Goal: Task Accomplishment & Management: Manage account settings

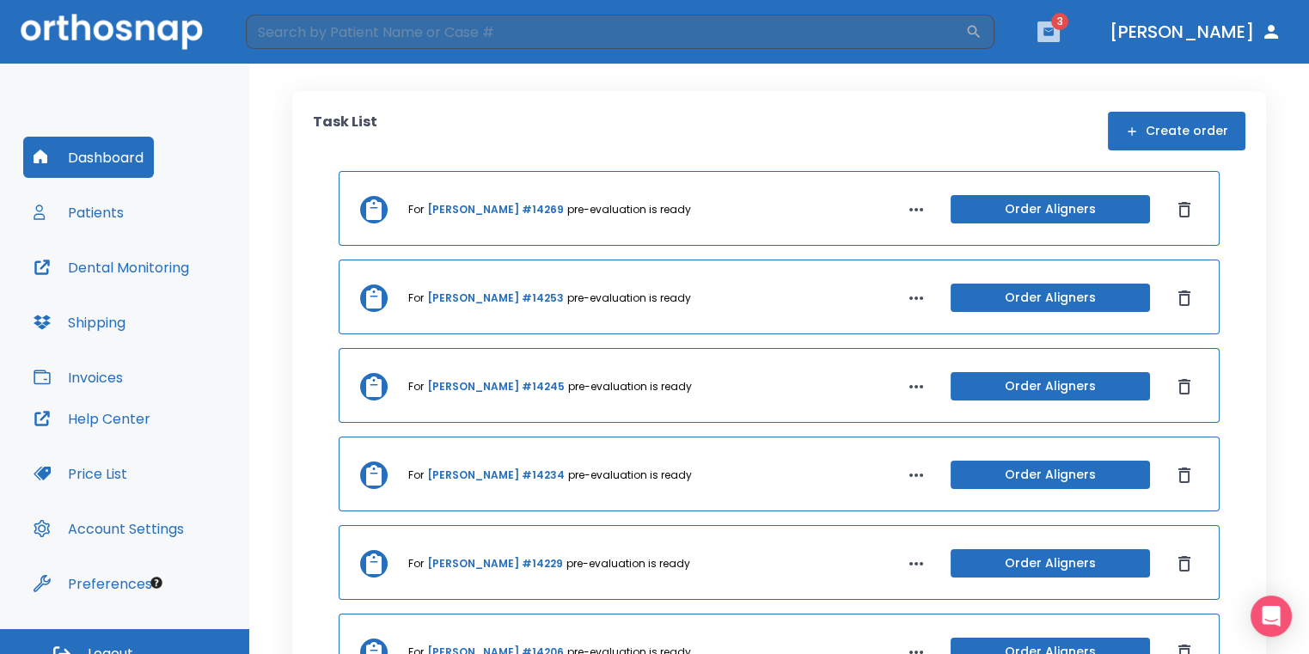
click at [1053, 30] on icon "button" at bounding box center [1048, 31] width 10 height 8
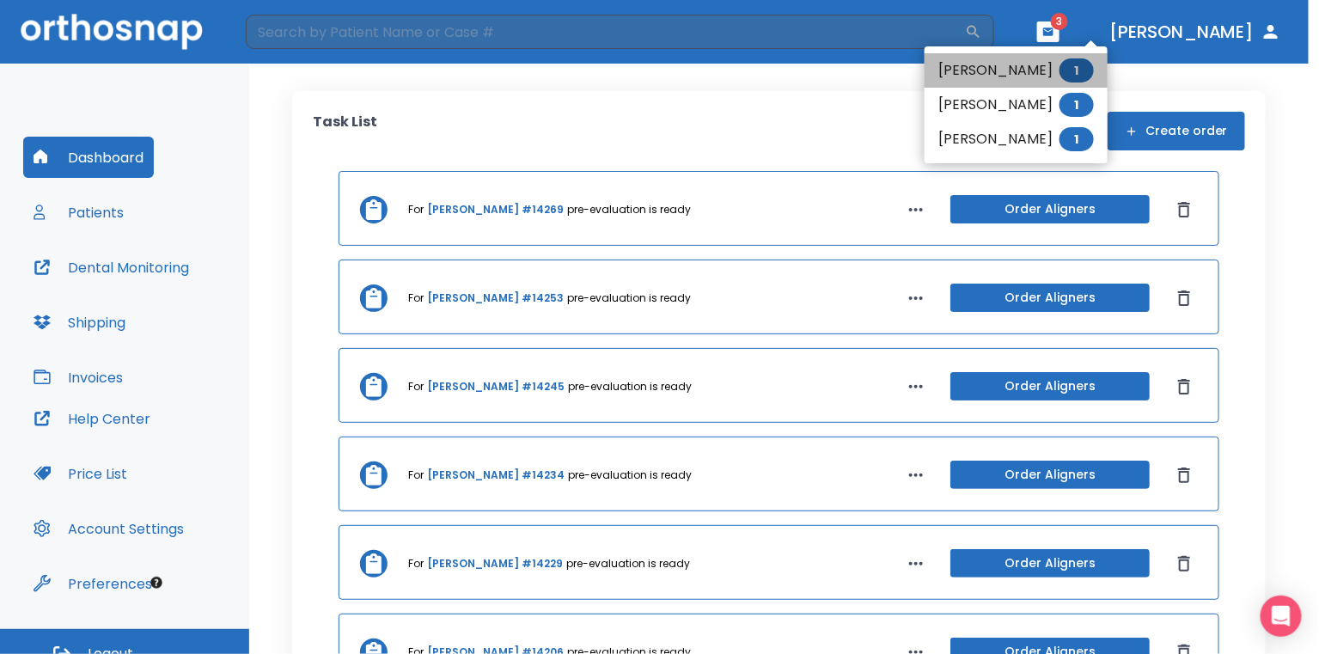
click at [1065, 57] on li "[PERSON_NAME] 1" at bounding box center [1016, 70] width 183 height 34
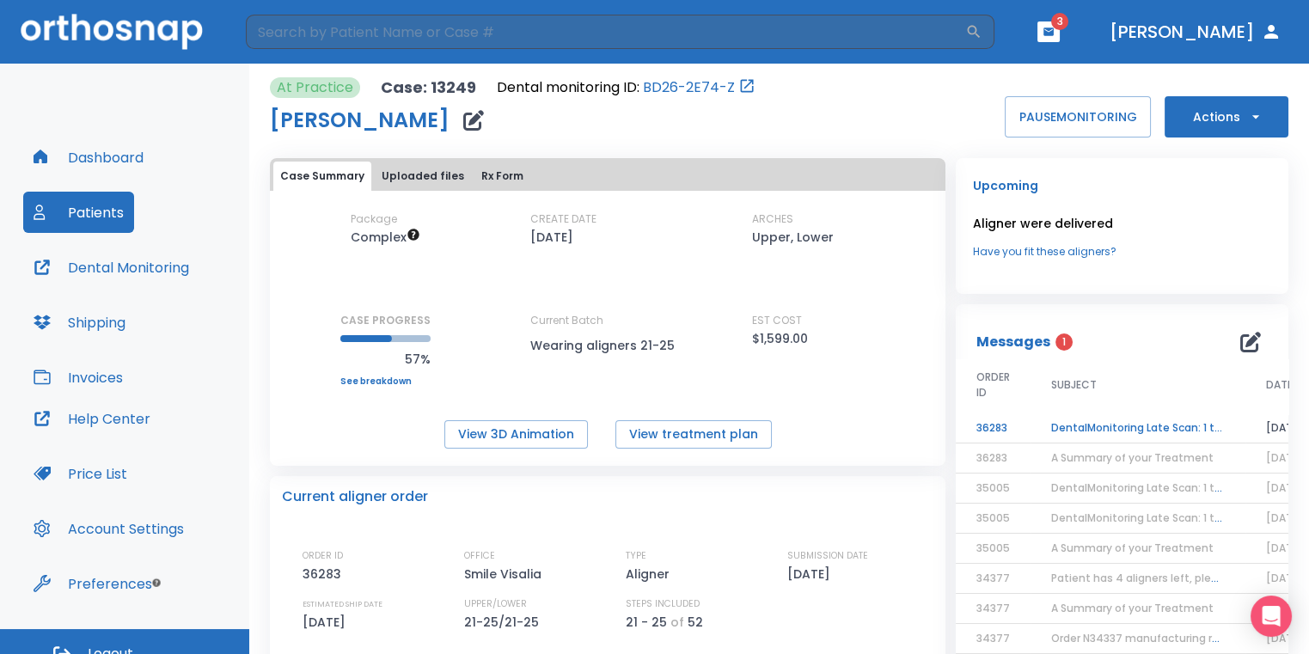
click at [1093, 418] on td "DentalMonitoring Late Scan: 1 to 2 Weeks Notification" at bounding box center [1137, 428] width 215 height 30
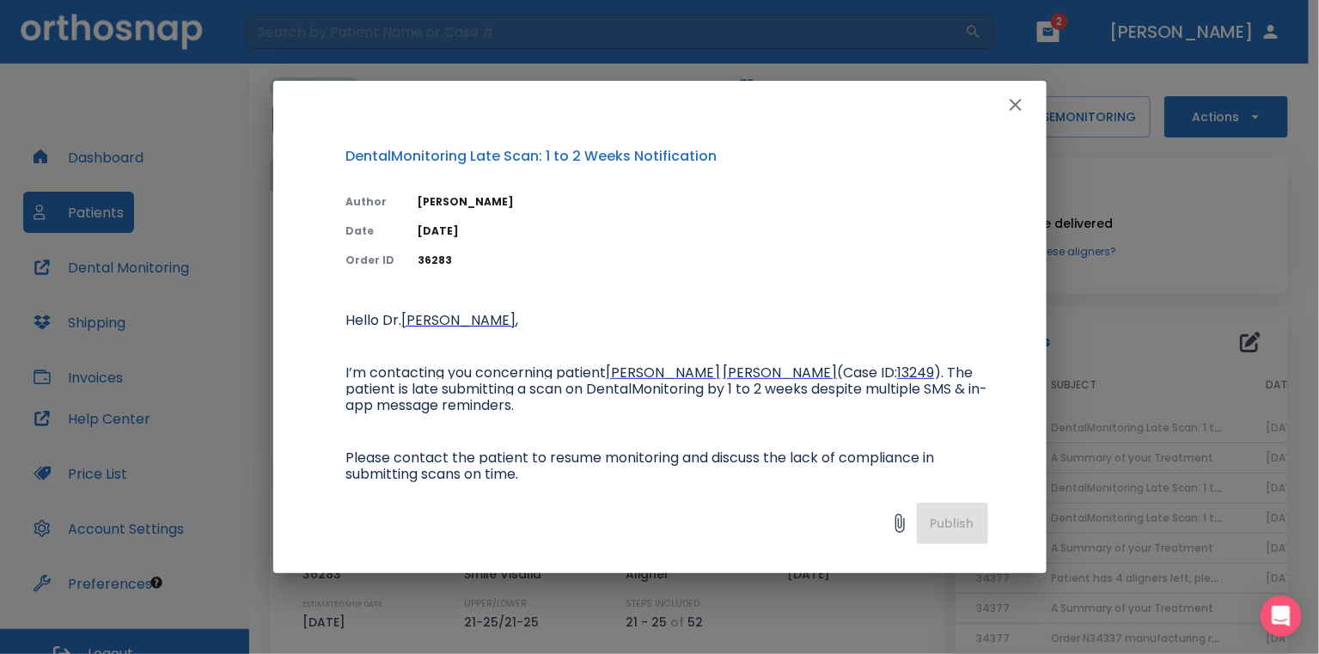
click at [1005, 108] on icon "button" at bounding box center [1015, 105] width 21 height 21
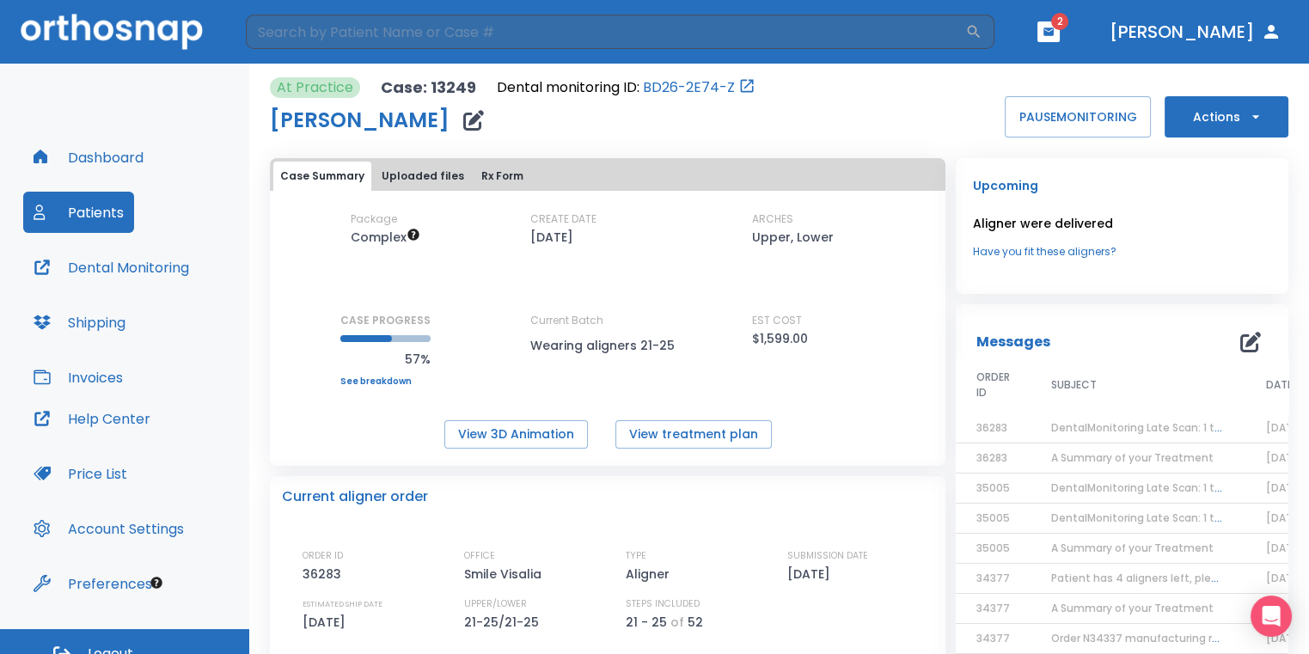
click at [1119, 42] on header "​ 2 [PERSON_NAME]" at bounding box center [654, 32] width 1309 height 64
click at [1059, 41] on button "button" at bounding box center [1048, 31] width 22 height 21
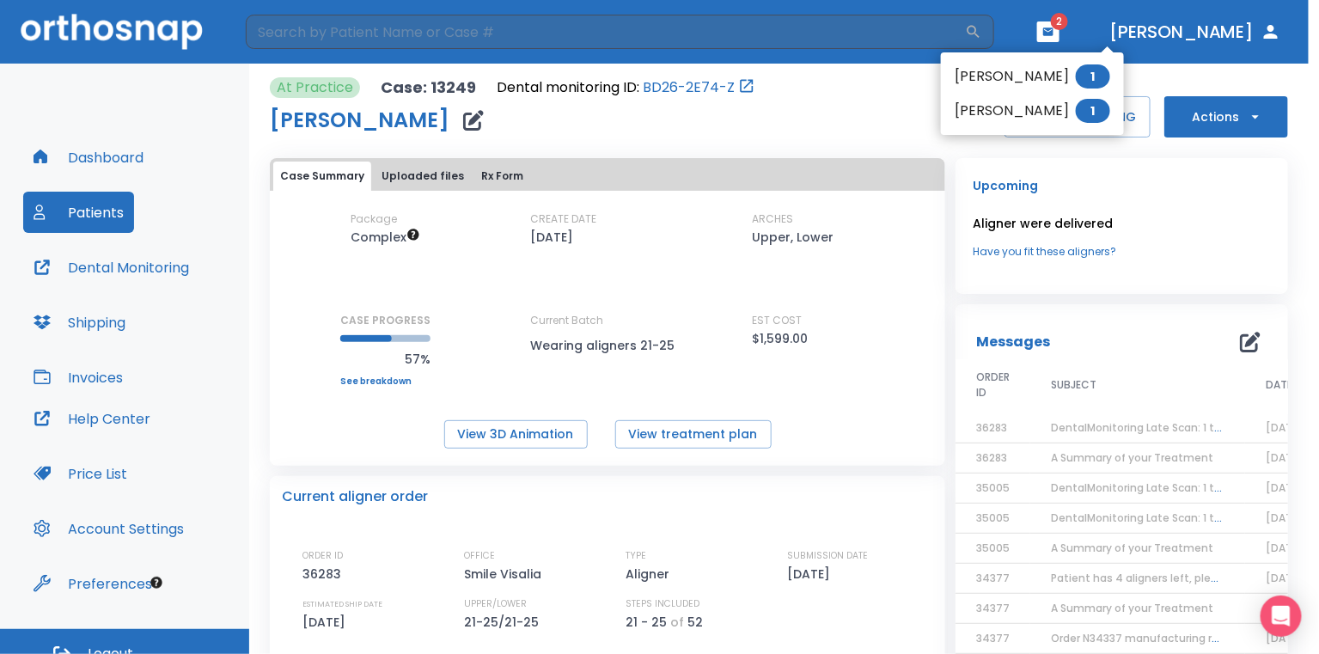
click at [1056, 70] on li "[PERSON_NAME] 1" at bounding box center [1032, 76] width 183 height 34
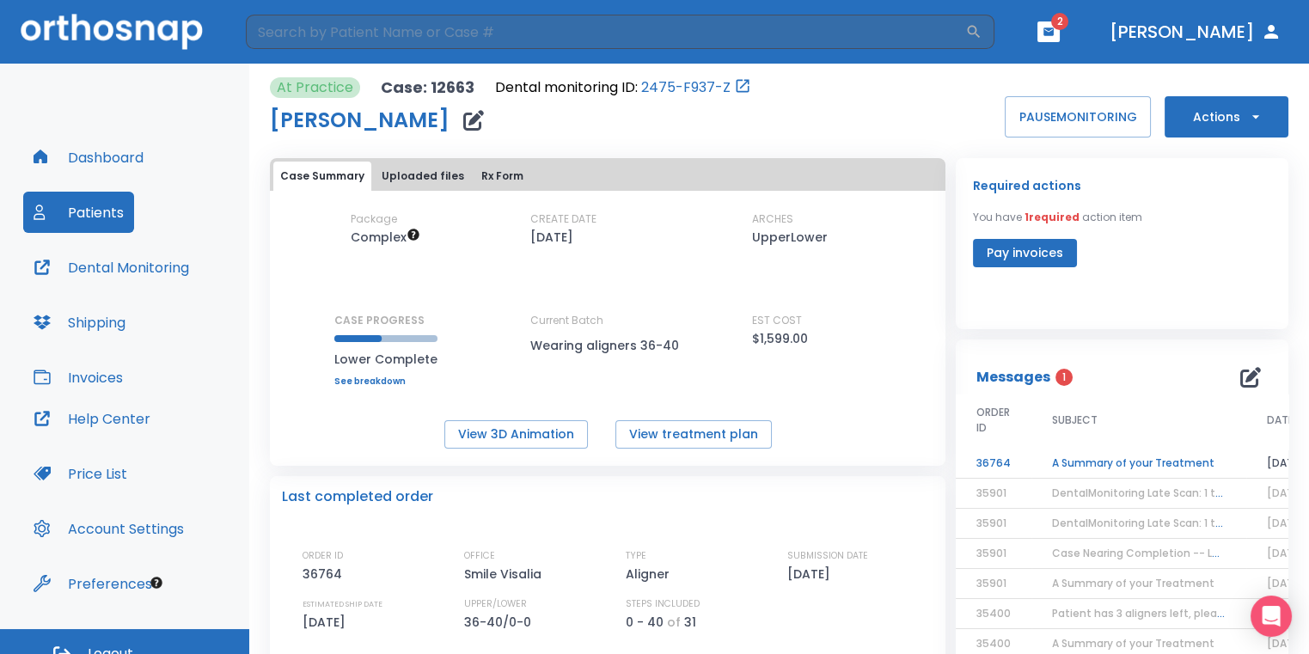
click at [1120, 460] on td "A Summary of your Treatment" at bounding box center [1138, 464] width 215 height 30
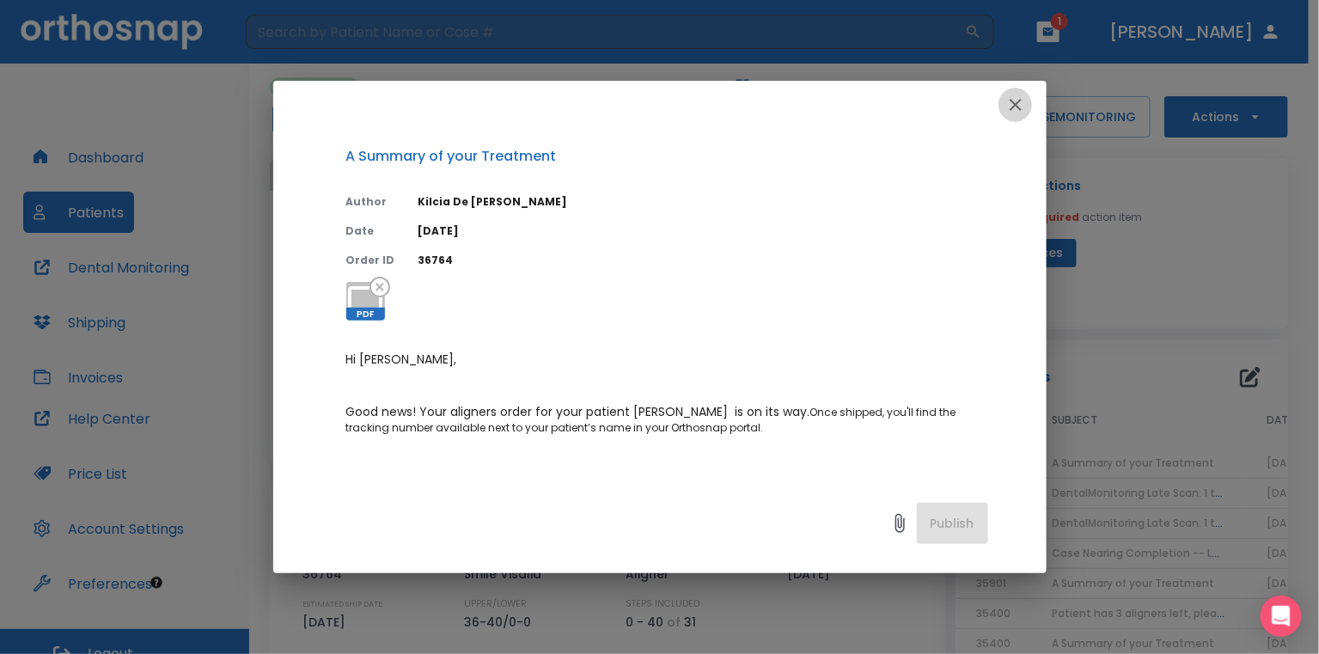
click at [1013, 108] on icon "button" at bounding box center [1016, 105] width 12 height 12
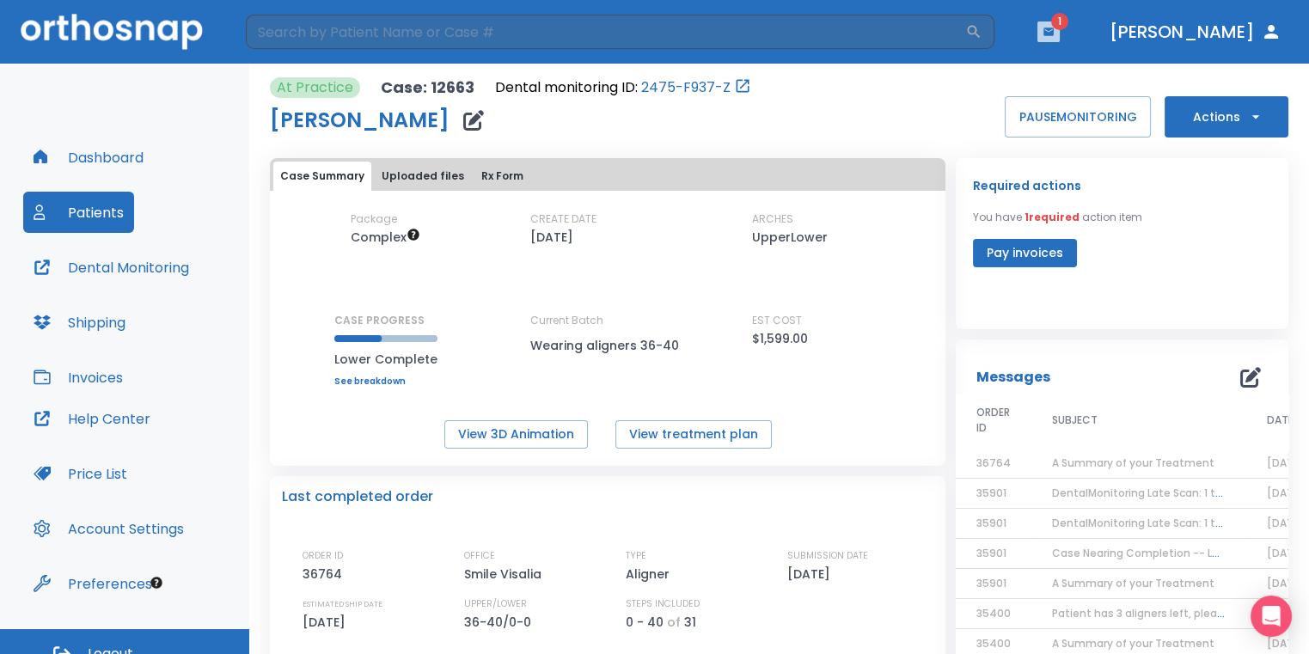
click at [1059, 30] on button "button" at bounding box center [1048, 31] width 22 height 21
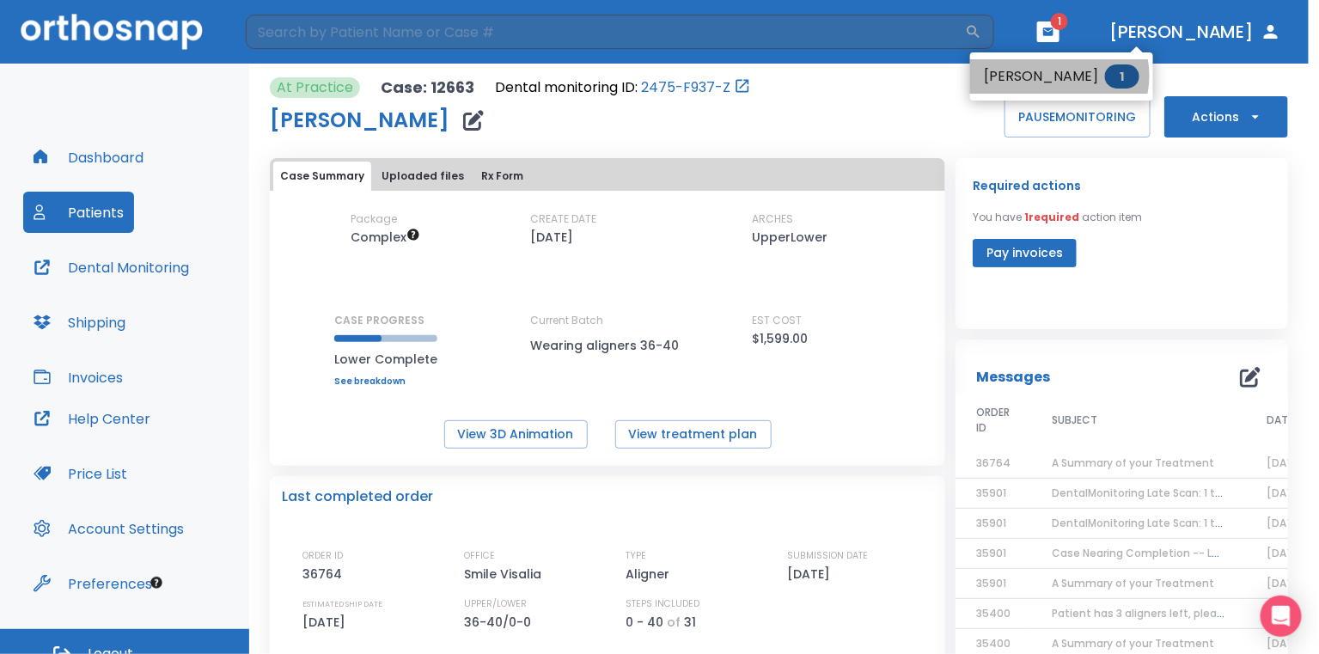
click at [1059, 76] on li "[PERSON_NAME] 1" at bounding box center [1061, 76] width 183 height 34
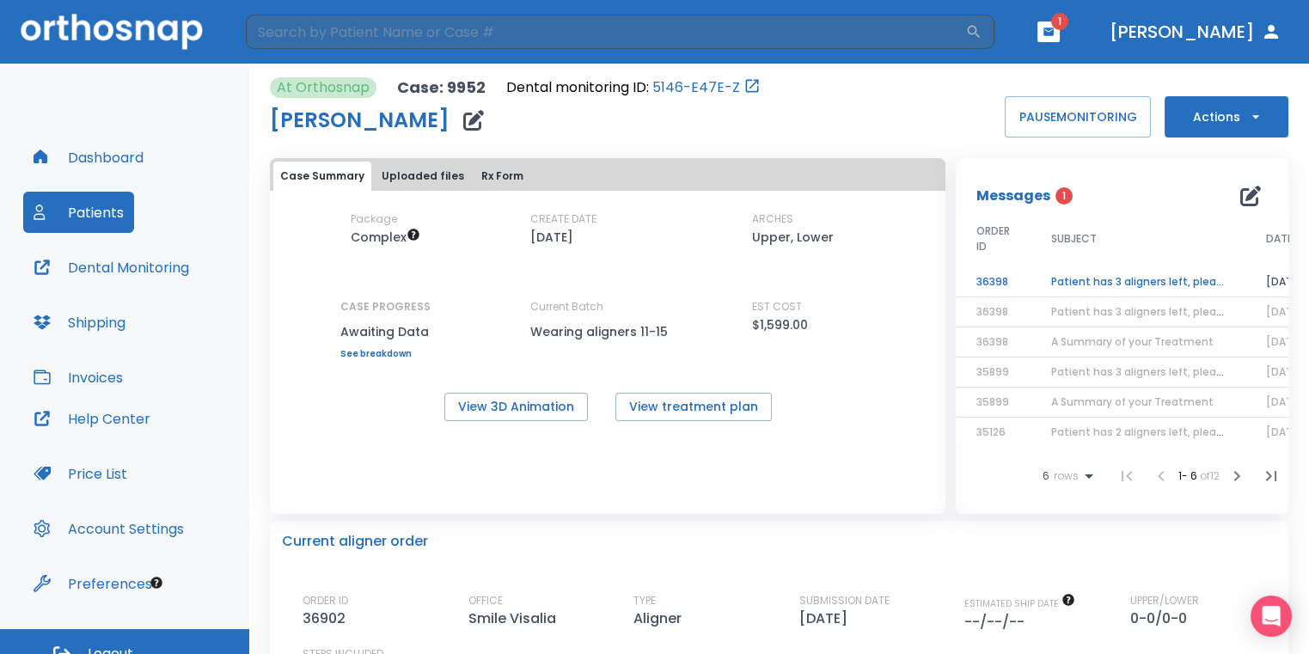
click at [1150, 283] on td "Patient has 3 aligners left, please order next set!" at bounding box center [1137, 282] width 215 height 30
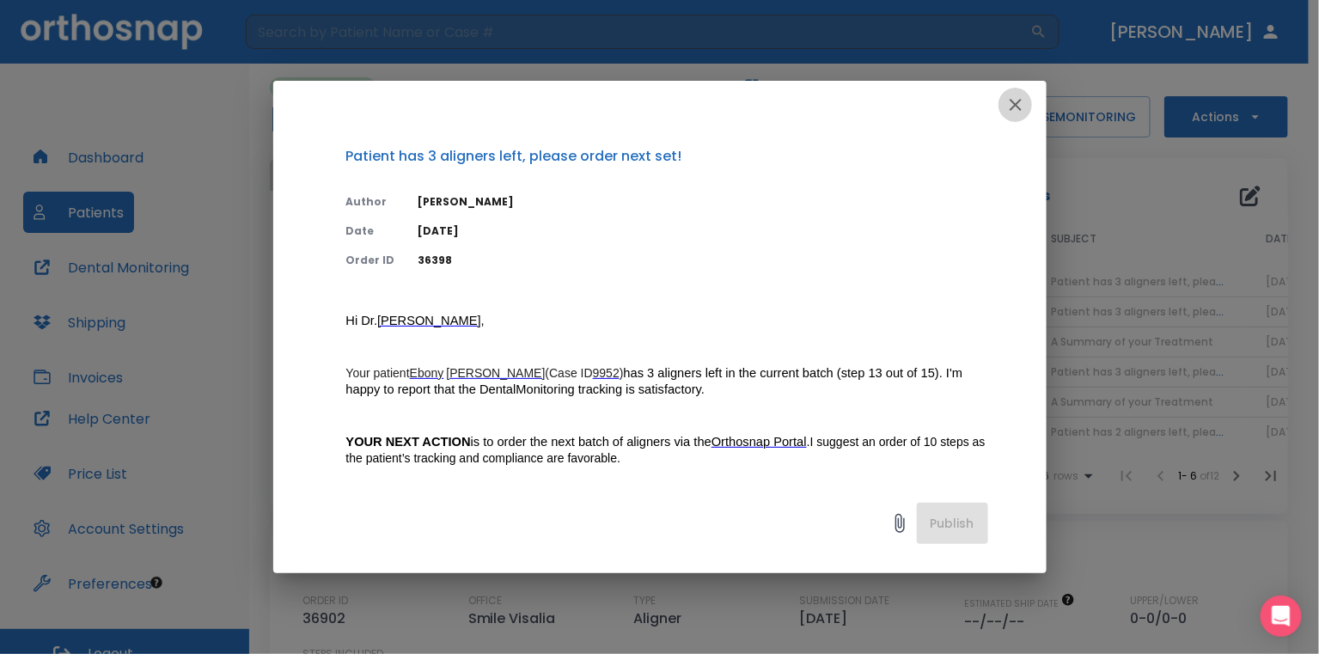
click at [1016, 114] on icon "button" at bounding box center [1015, 105] width 21 height 21
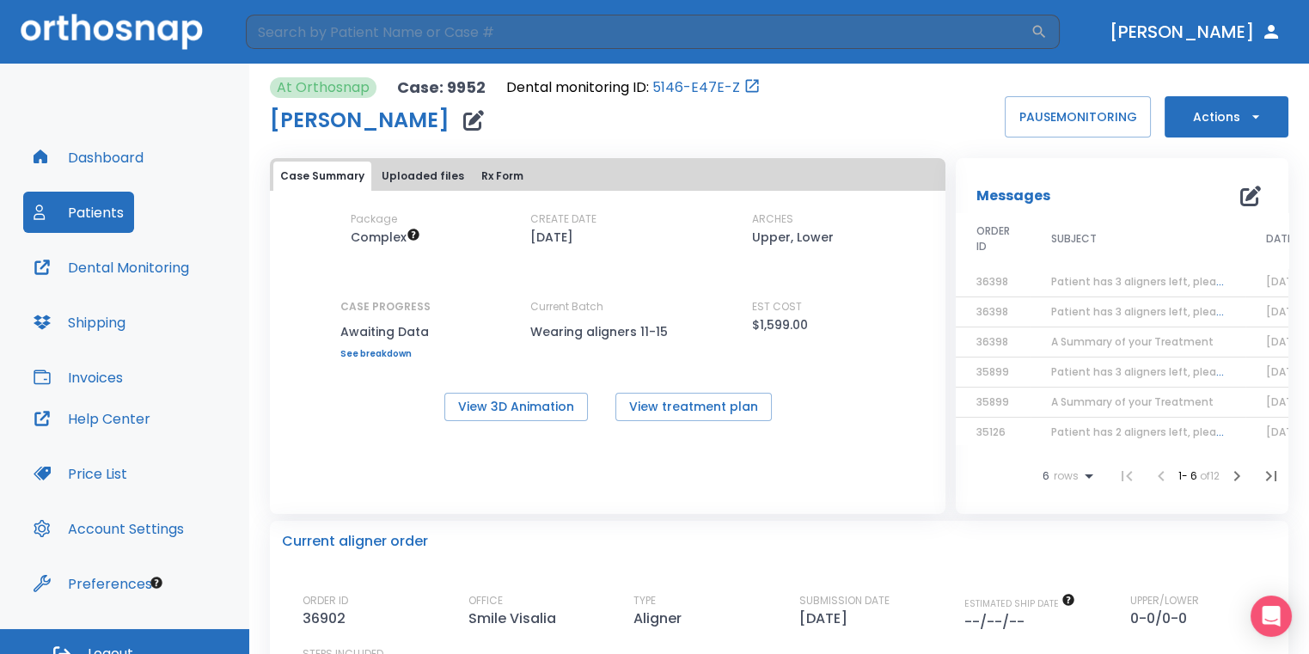
click at [657, 38] on input "search" at bounding box center [638, 32] width 784 height 34
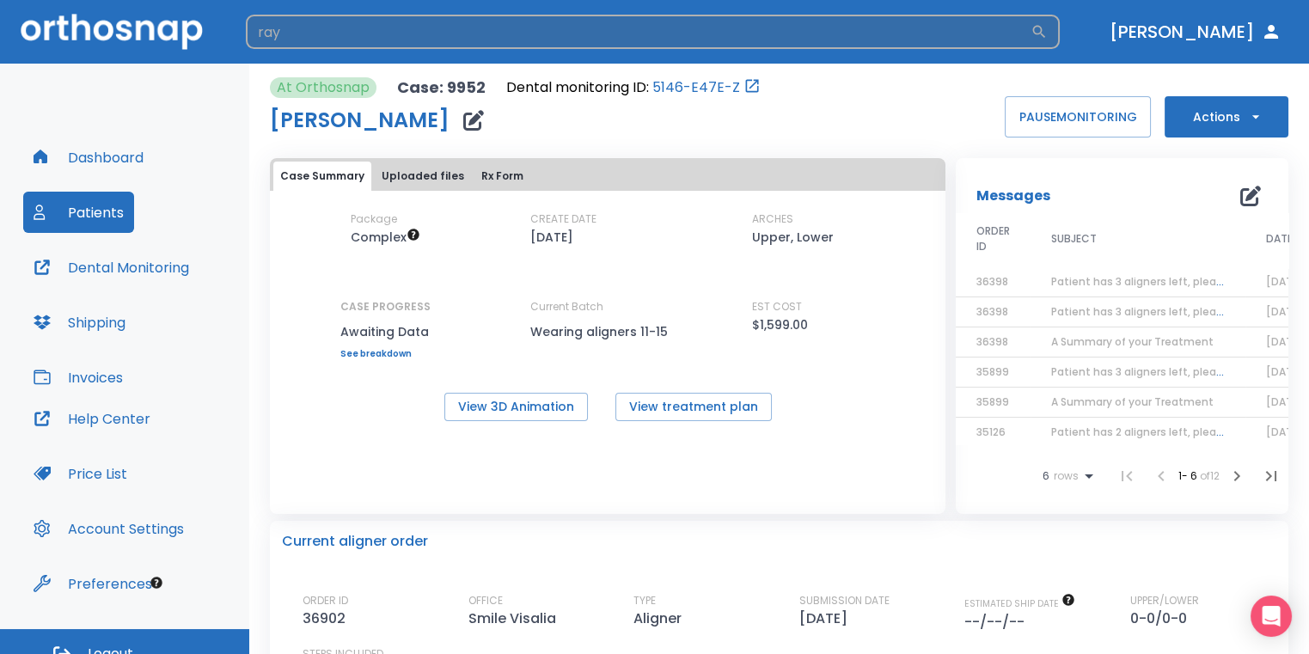
type input "ray"
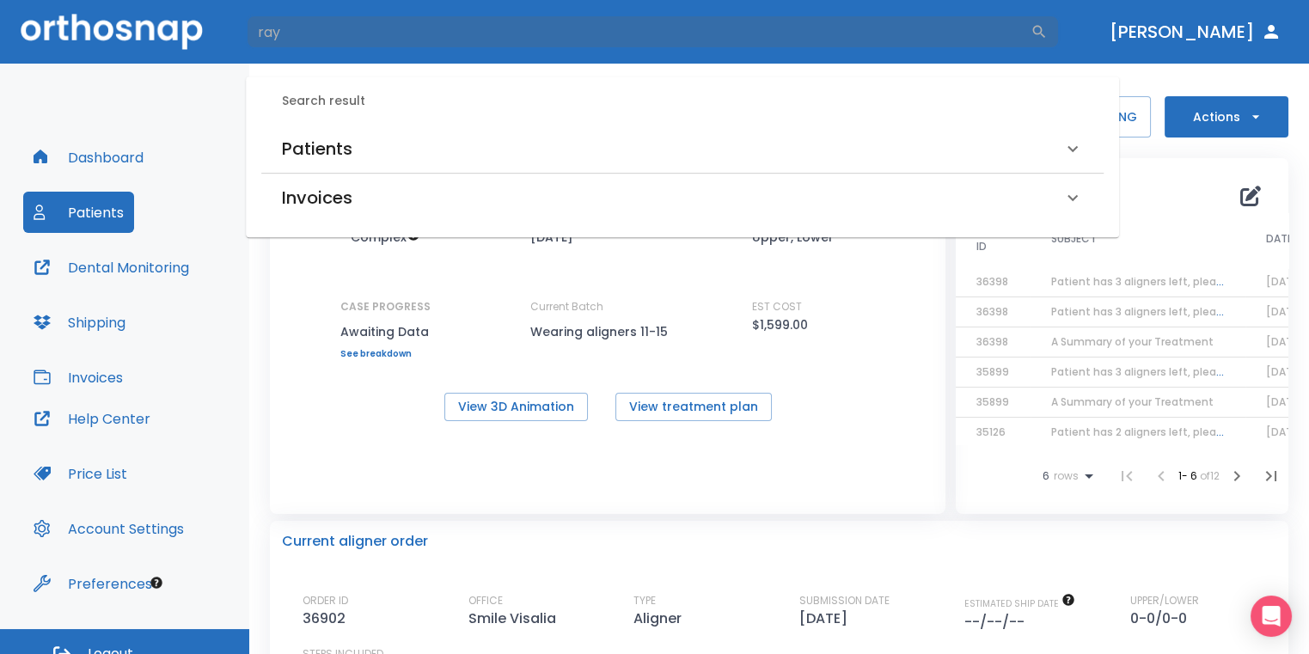
click at [537, 133] on div "Patients" at bounding box center [682, 149] width 842 height 48
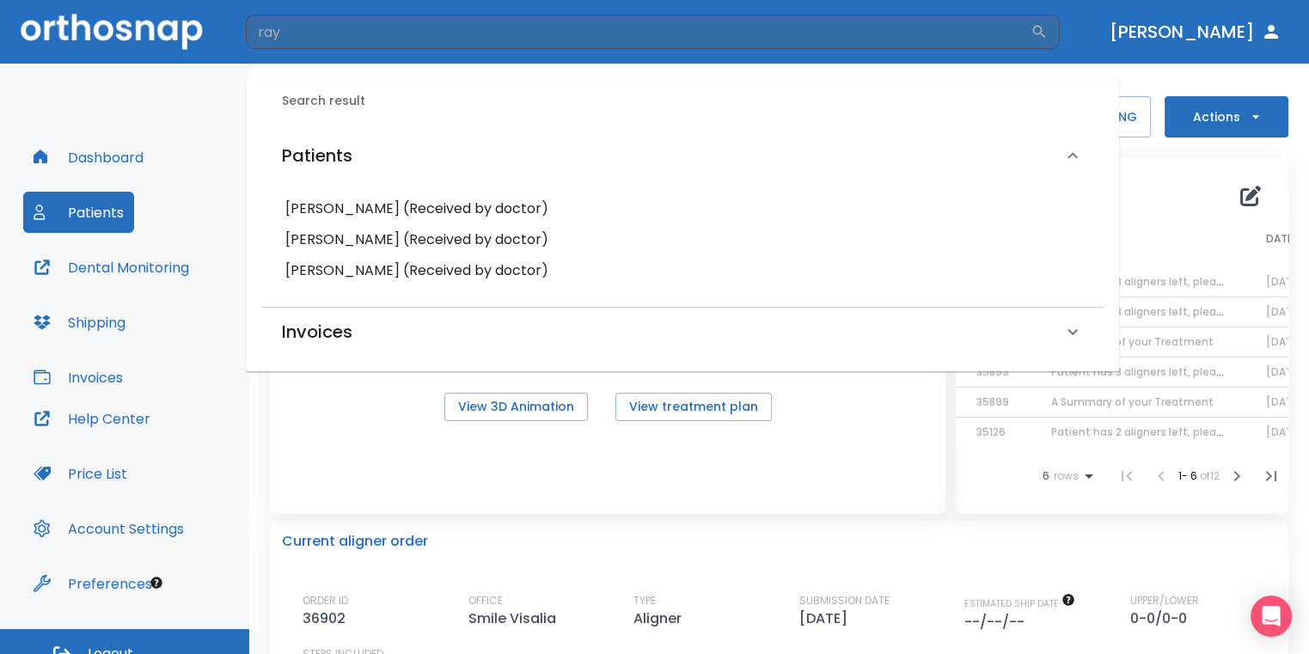
click at [475, 200] on h6 "[PERSON_NAME] (Received by doctor)" at bounding box center [682, 209] width 794 height 24
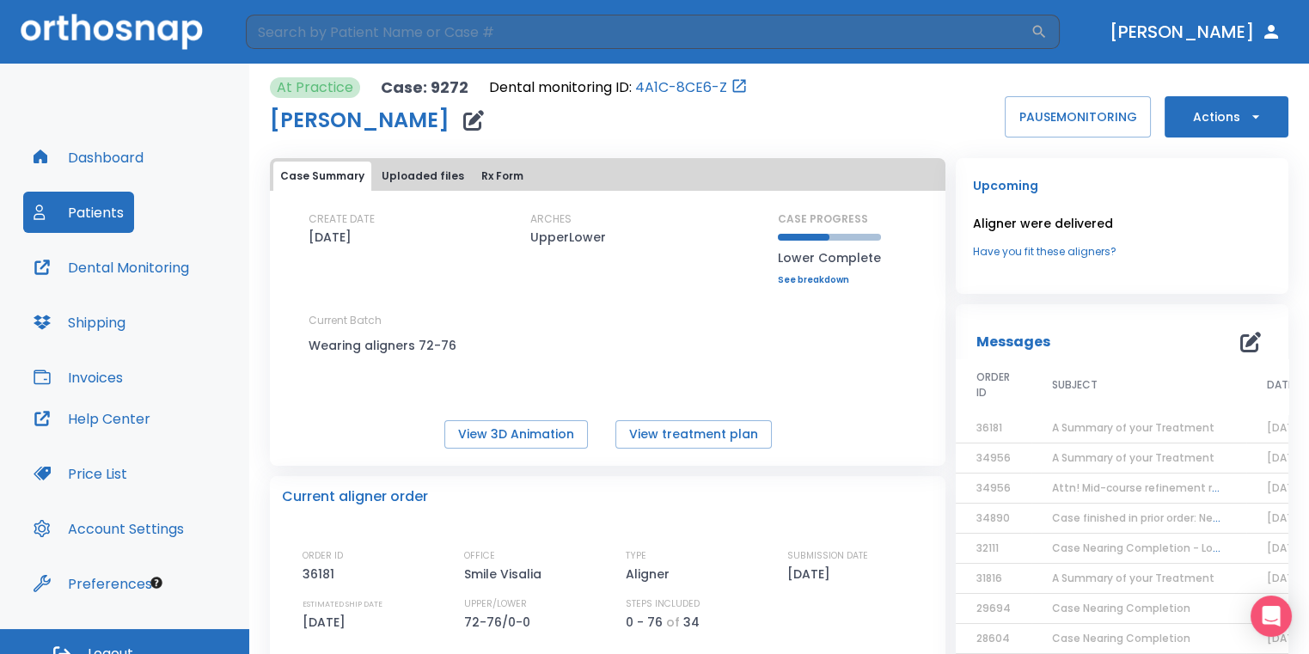
click at [130, 265] on button "Dental Monitoring" at bounding box center [111, 267] width 176 height 41
click at [463, 119] on icon "button" at bounding box center [473, 120] width 21 height 21
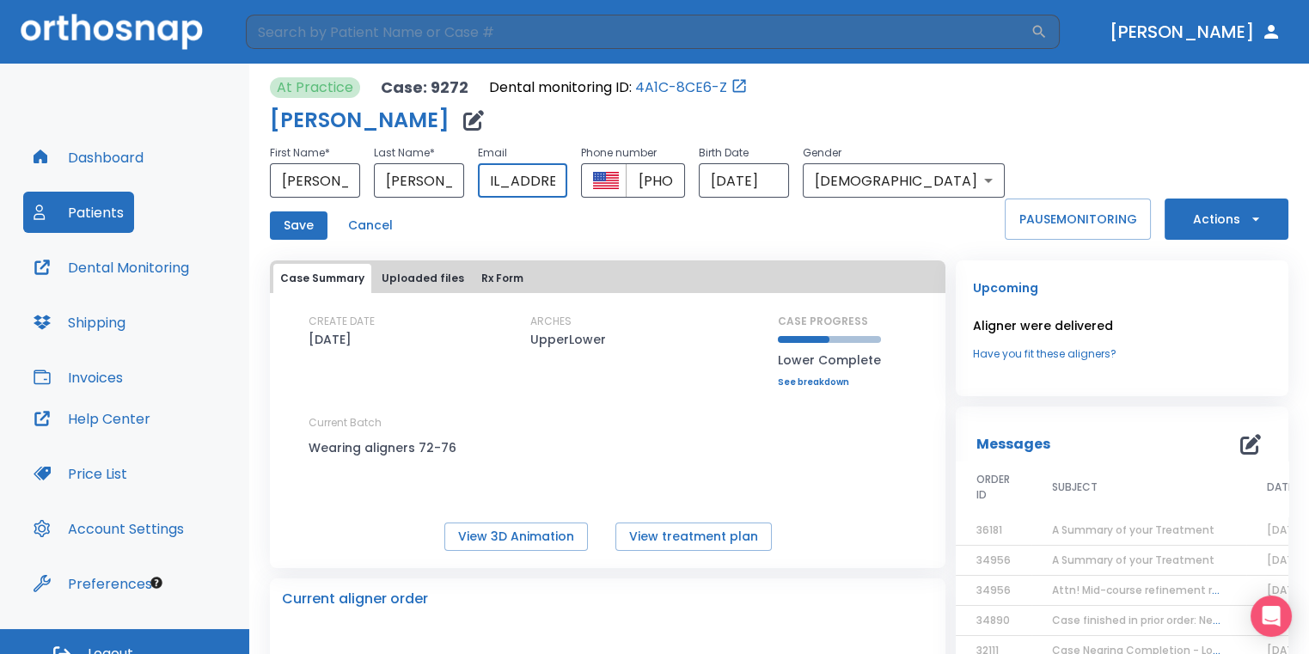
scroll to position [0, 24]
drag, startPoint x: 527, startPoint y: 181, endPoint x: 574, endPoint y: 195, distance: 49.2
click at [568, 195] on input "[EMAIL_ADDRESS][DOMAIN_NAME]" at bounding box center [523, 180] width 90 height 34
click at [571, 213] on div "Save Cancel" at bounding box center [637, 225] width 735 height 28
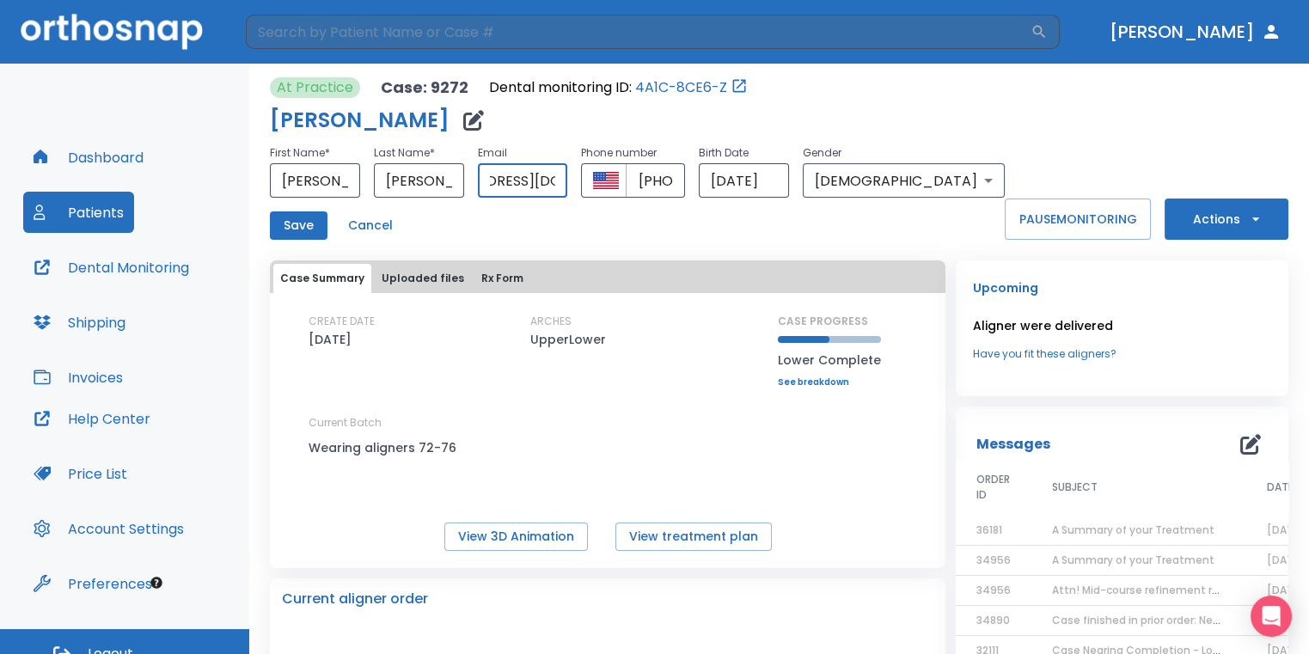
scroll to position [0, 57]
drag, startPoint x: 589, startPoint y: 184, endPoint x: 534, endPoint y: 198, distance: 57.7
click at [534, 198] on div "First Name * [PERSON_NAME] ​ Last Name * [PERSON_NAME] ​ Email [EMAIL_ADDRESS][…" at bounding box center [637, 191] width 735 height 97
click at [599, 226] on div "Save Cancel" at bounding box center [637, 225] width 735 height 28
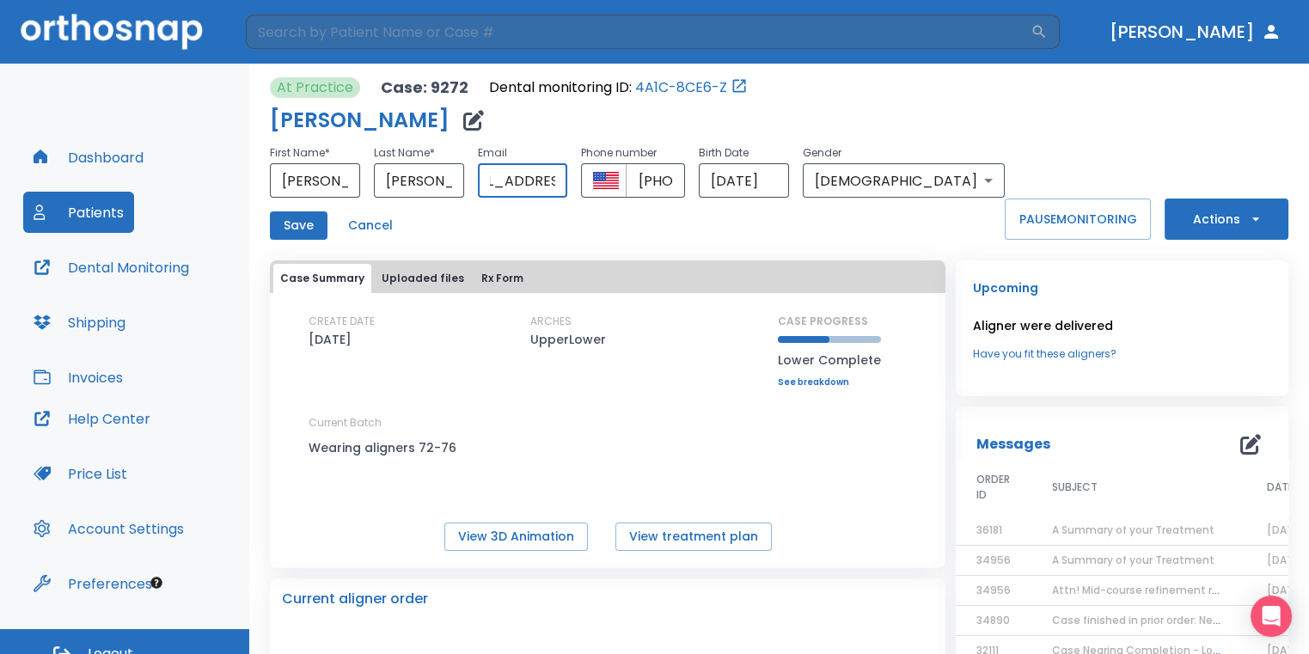
click at [568, 188] on input "[EMAIL_ADDRESS][DOMAIN_NAME]" at bounding box center [523, 180] width 90 height 34
click at [568, 193] on input "[EMAIL_ADDRESS][DOMAIN_NAME]" at bounding box center [523, 180] width 90 height 34
click at [568, 183] on input "[EMAIL_ADDRESS][DOMAIN_NAME]" at bounding box center [523, 180] width 90 height 34
type input "[EMAIL_ADDRESS][DOMAIN_NAME]"
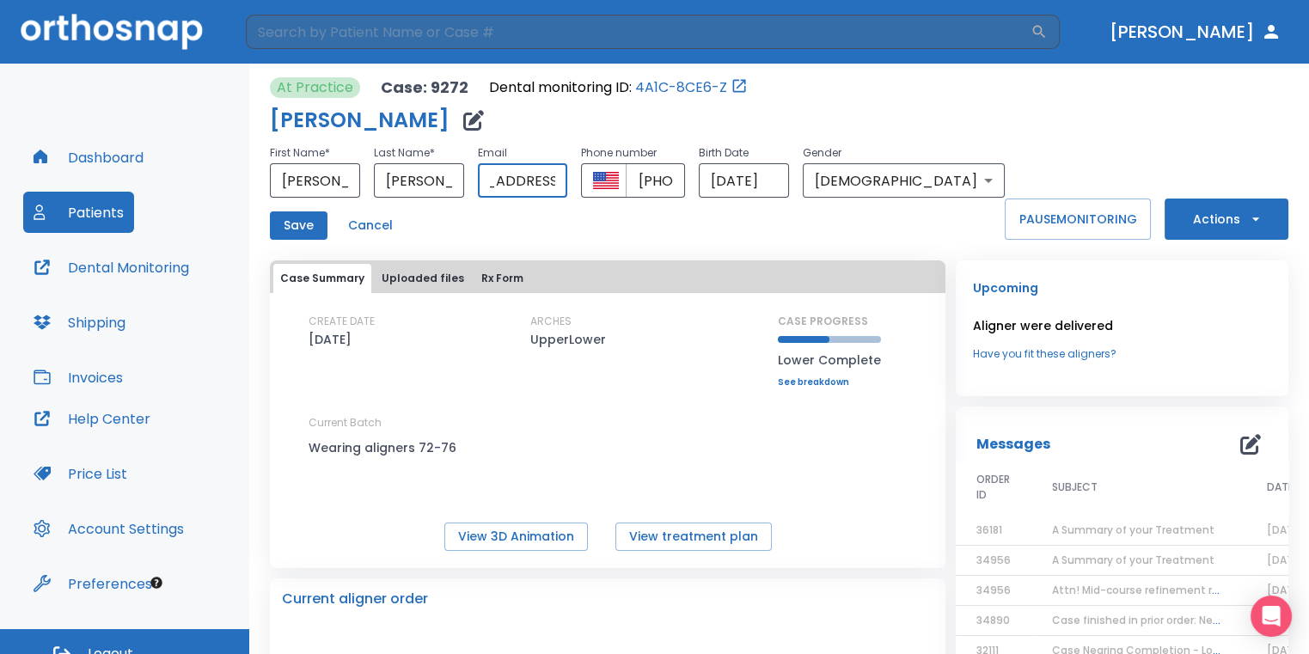
click at [308, 233] on button "Save" at bounding box center [299, 225] width 58 height 28
